Goal: Information Seeking & Learning: Find specific page/section

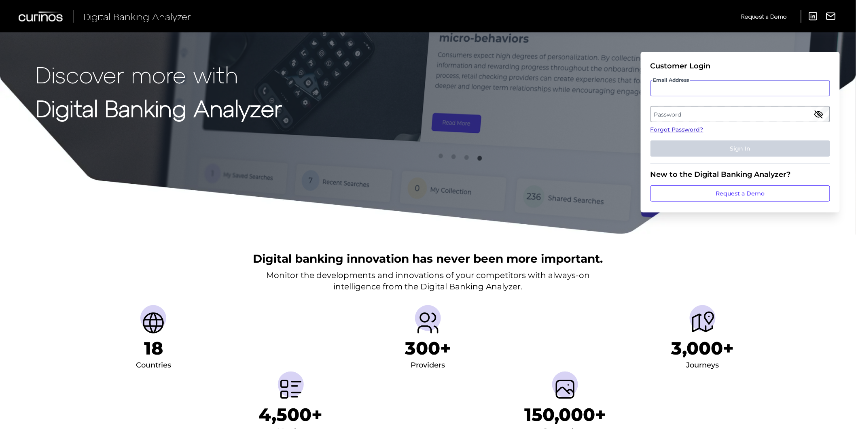
type input "[PERSON_NAME][EMAIL_ADDRESS][PERSON_NAME][DOMAIN_NAME]"
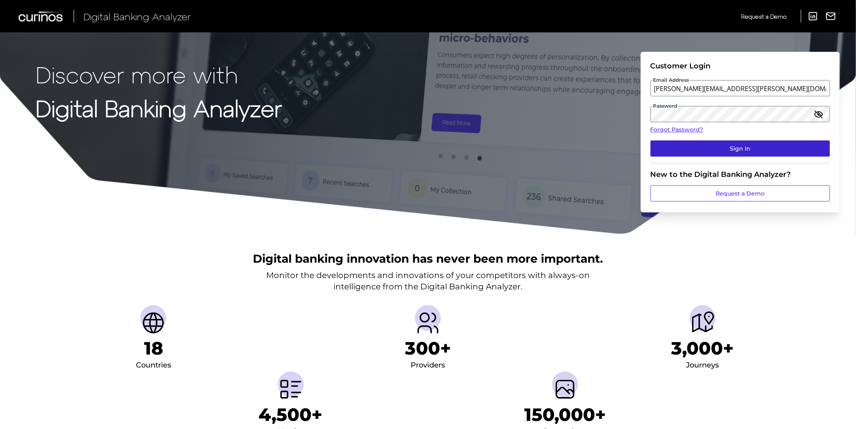
click at [712, 143] on button "Sign In" at bounding box center [741, 148] width 180 height 16
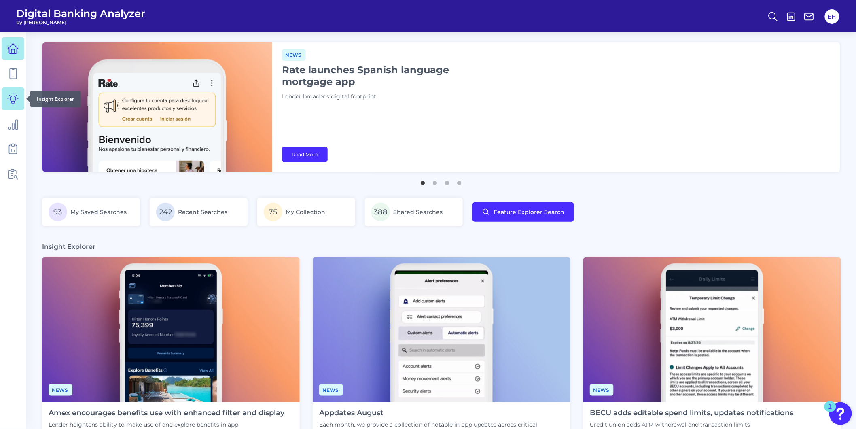
click at [8, 103] on icon at bounding box center [12, 98] width 11 height 11
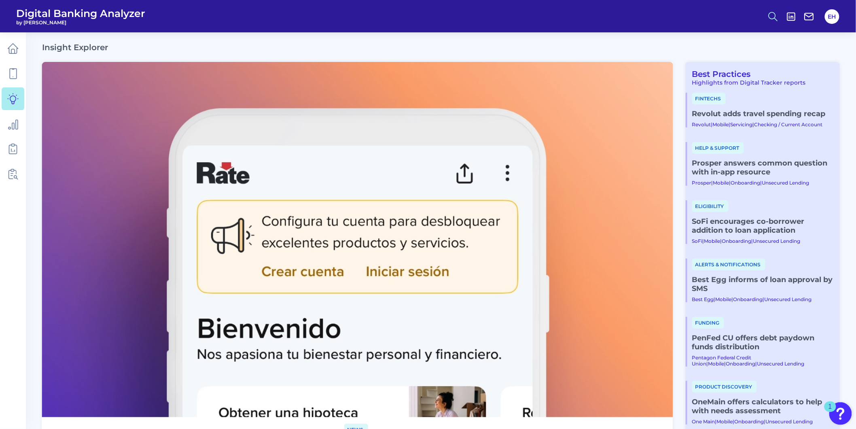
click at [773, 13] on icon at bounding box center [772, 16] width 11 height 11
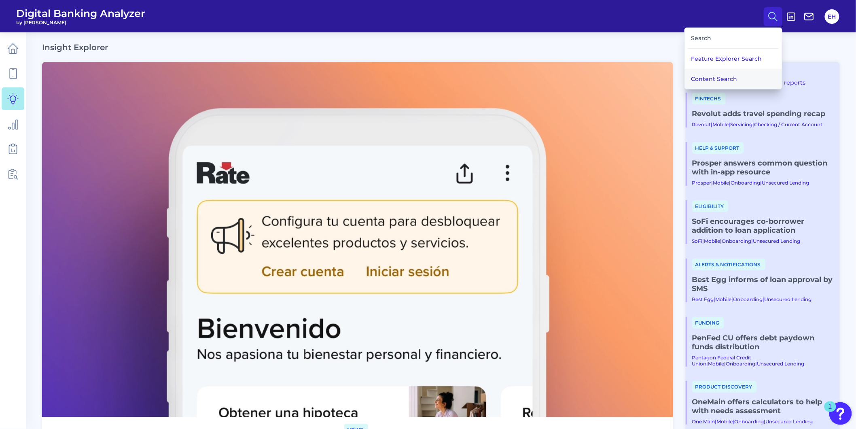
click at [735, 74] on button "Content Search" at bounding box center [733, 79] width 97 height 20
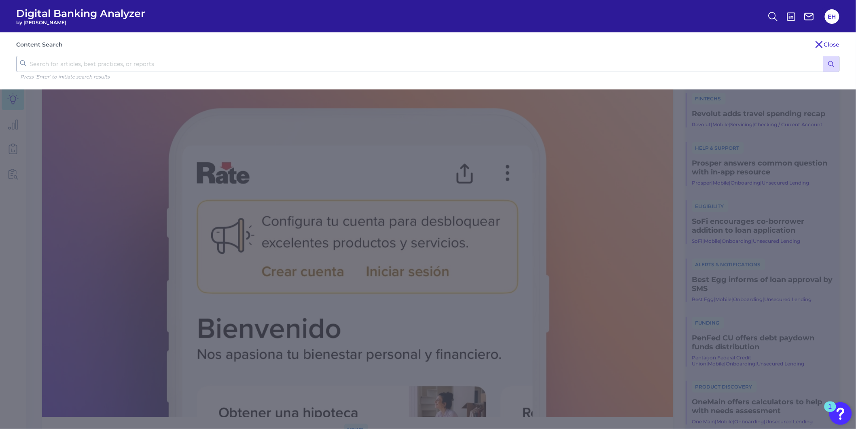
click at [359, 66] on input "text" at bounding box center [428, 64] width 824 height 16
type input "primacy"
click button "submit" at bounding box center [831, 63] width 16 height 15
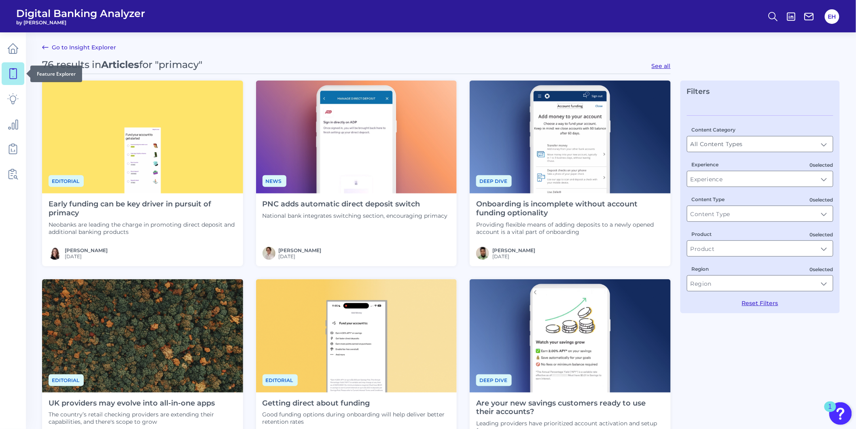
click at [11, 74] on icon at bounding box center [12, 73] width 11 height 11
